Goal: Navigation & Orientation: Find specific page/section

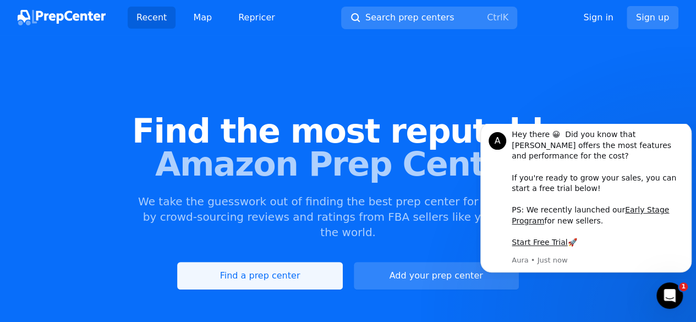
click at [275, 268] on link "Find a prep center" at bounding box center [259, 276] width 165 height 28
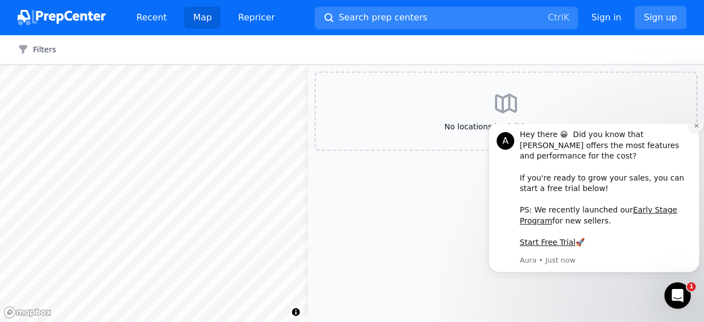
click at [694, 129] on icon "Dismiss notification" at bounding box center [697, 126] width 6 height 6
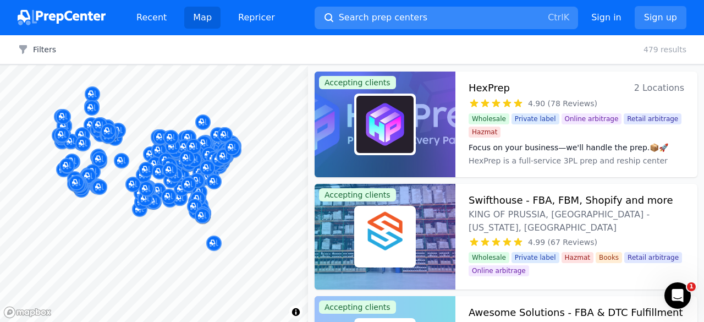
click at [375, 25] on button "Search prep centers Ctrl K" at bounding box center [447, 18] width 264 height 23
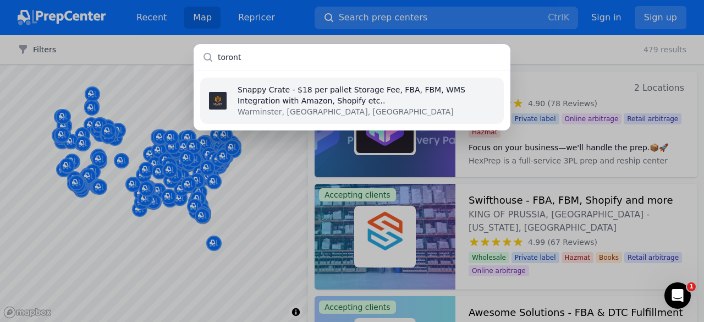
type input "[GEOGRAPHIC_DATA]"
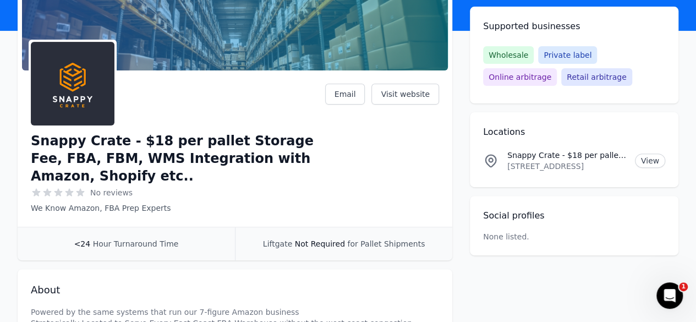
scroll to position [55, 0]
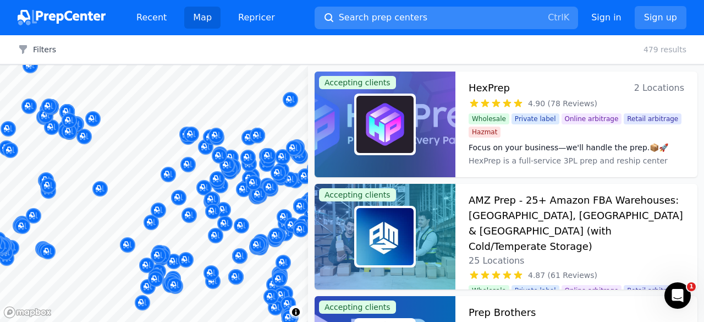
click at [447, 13] on button "Search prep centers Ctrl K" at bounding box center [447, 18] width 264 height 23
click at [594, 75] on div at bounding box center [352, 161] width 704 height 322
click at [376, 114] on img at bounding box center [385, 124] width 57 height 57
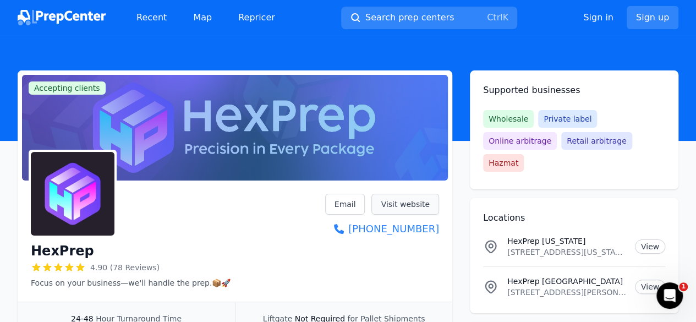
click at [417, 206] on link "Visit website" at bounding box center [405, 204] width 68 height 21
